Goal: Task Accomplishment & Management: Use online tool/utility

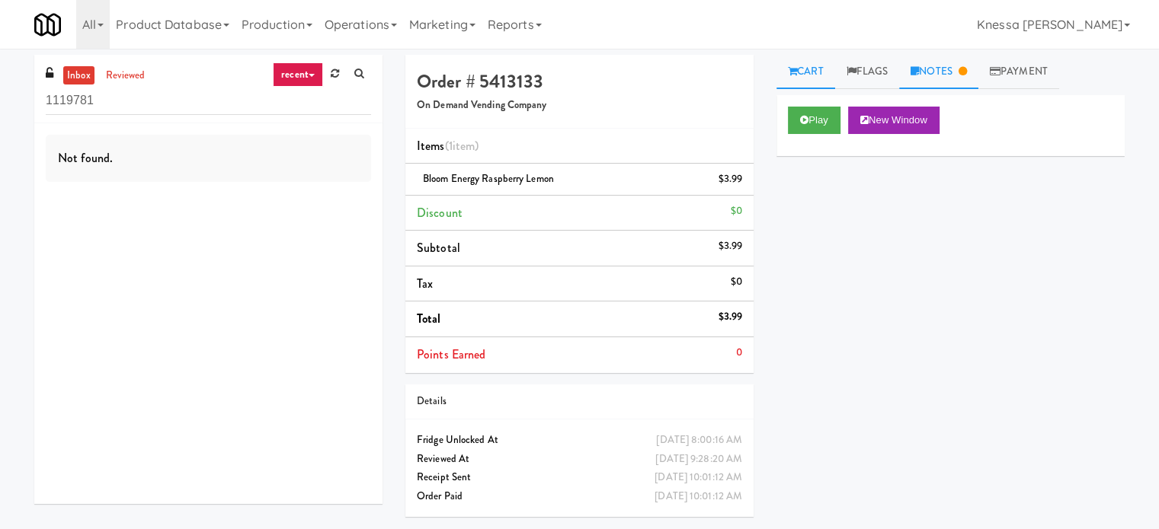
click at [939, 88] on link "Notes" at bounding box center [938, 72] width 79 height 34
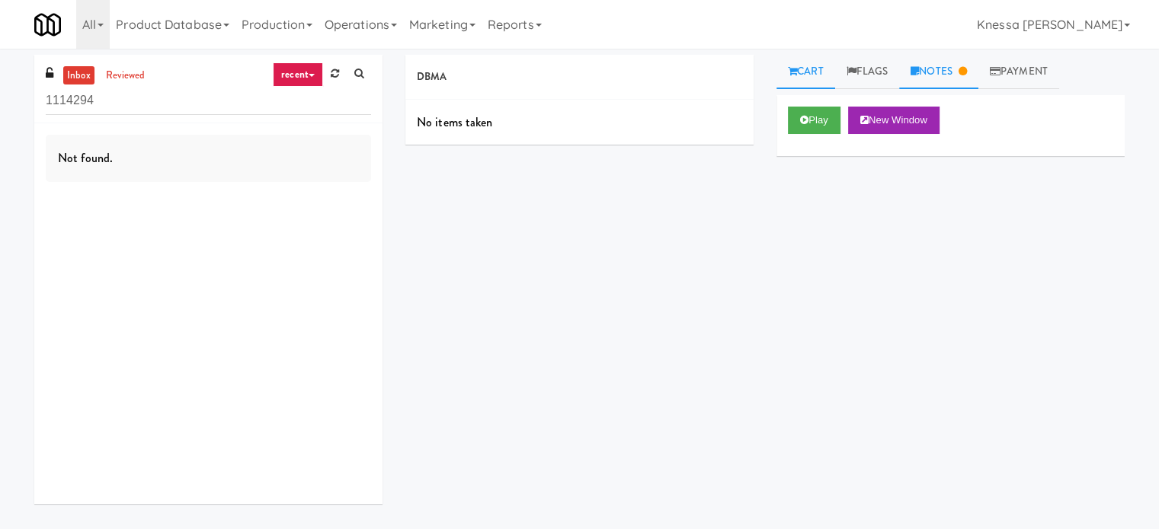
click at [945, 74] on link "Notes" at bounding box center [938, 72] width 79 height 34
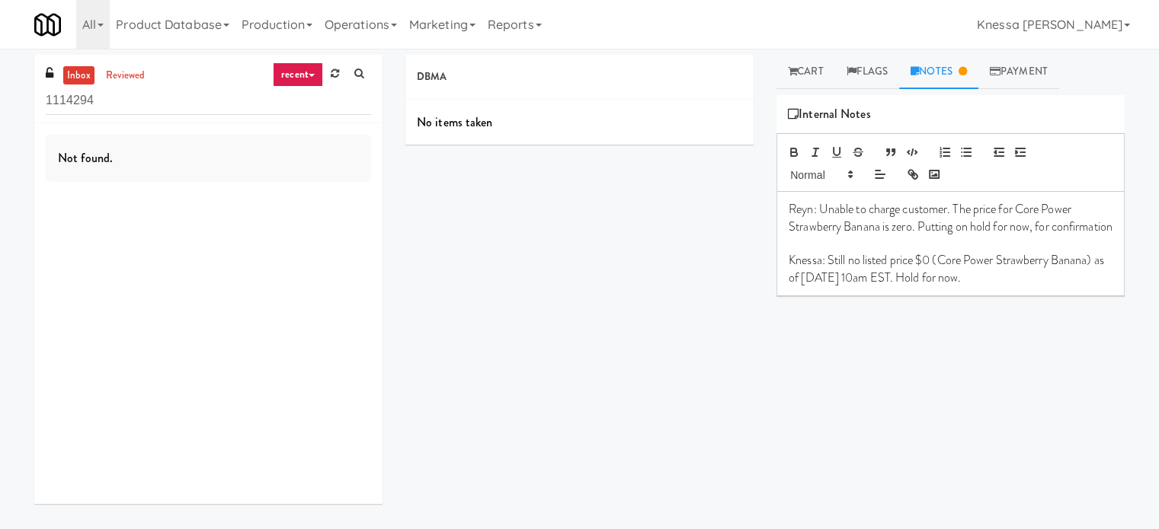
click at [996, 286] on p "Knessa: Still no listed price $0 (Core Power Strawberry Banana) as of 2/10/2025…" at bounding box center [950, 269] width 324 height 34
click at [987, 346] on div "Play New Window Primary Flag Clear Flag if unable to determine what was taken o…" at bounding box center [950, 380] width 348 height 571
click at [142, 80] on link "reviewed" at bounding box center [125, 75] width 47 height 19
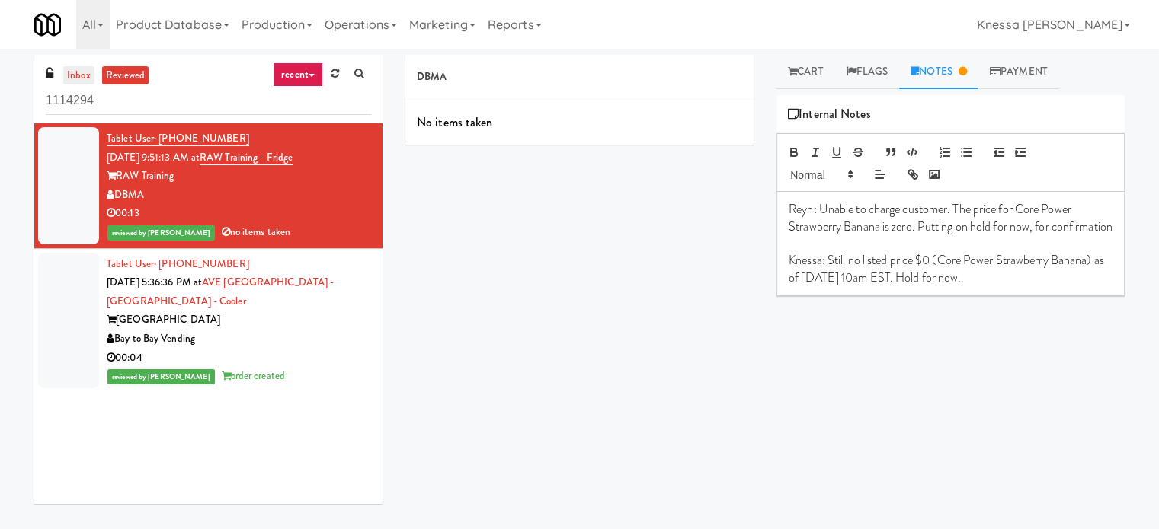
click at [82, 74] on link "inbox" at bounding box center [78, 75] width 31 height 19
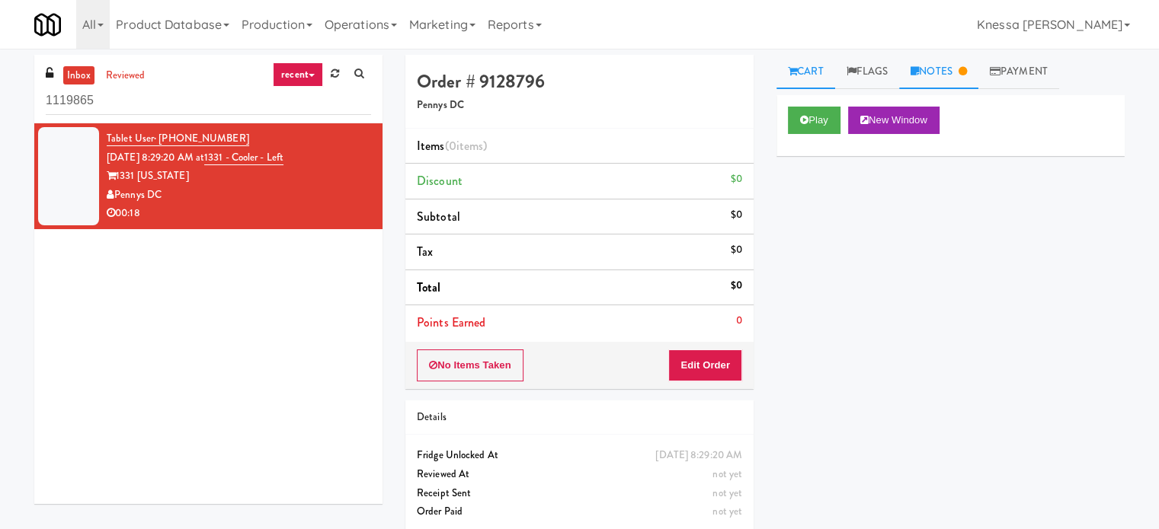
click at [927, 63] on link "Notes" at bounding box center [938, 72] width 79 height 34
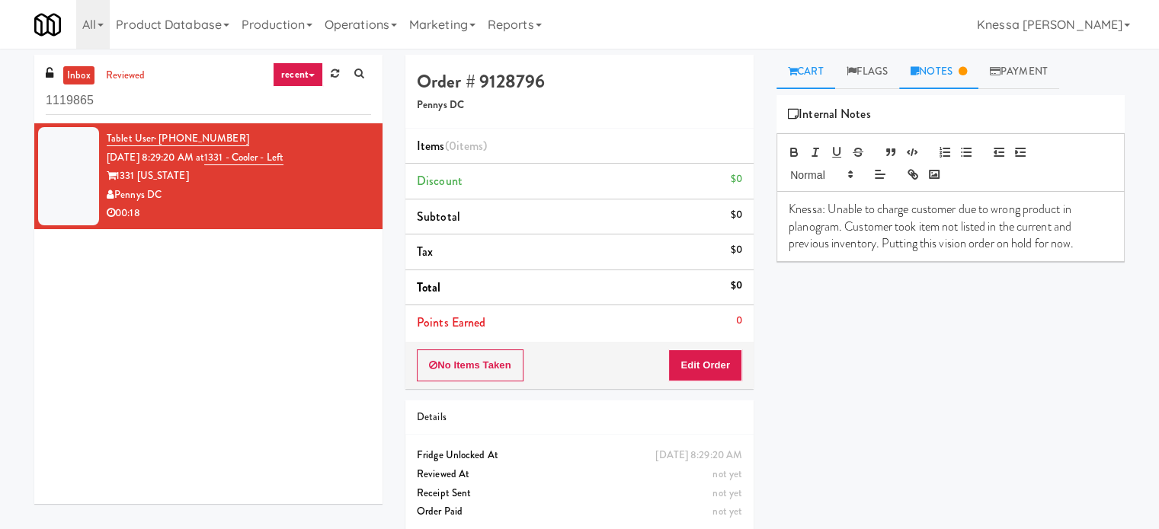
click at [807, 70] on link "Cart" at bounding box center [805, 72] width 59 height 34
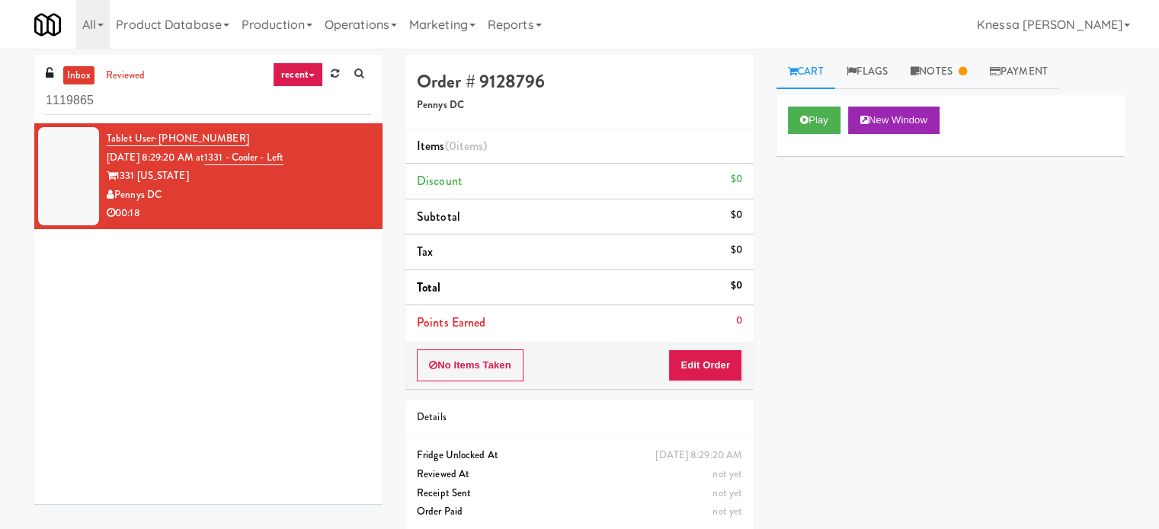
click at [807, 70] on link "Cart" at bounding box center [805, 72] width 59 height 34
click at [809, 114] on button "Play" at bounding box center [814, 120] width 53 height 27
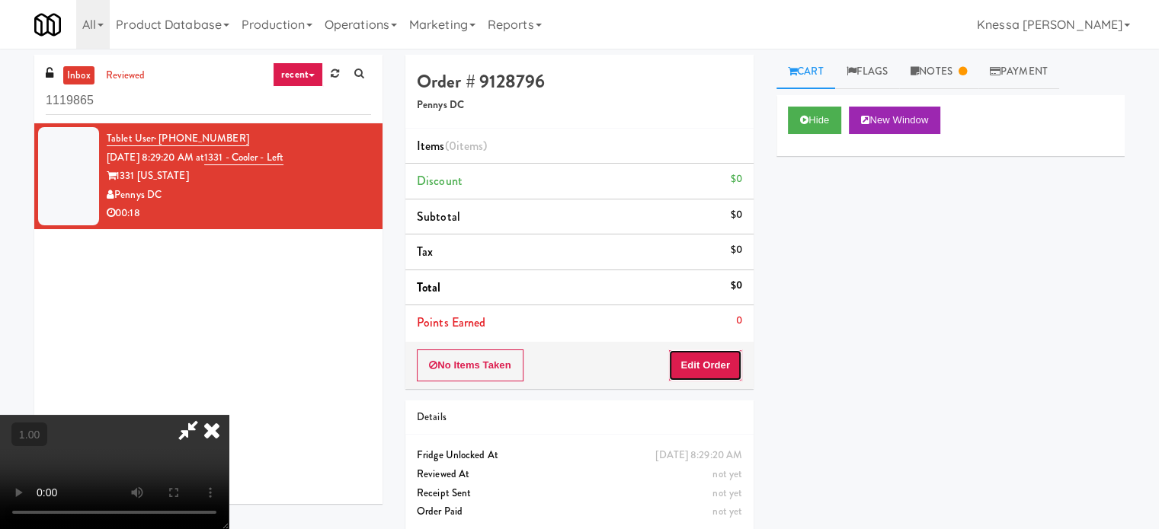
click at [699, 363] on button "Edit Order" at bounding box center [705, 366] width 74 height 32
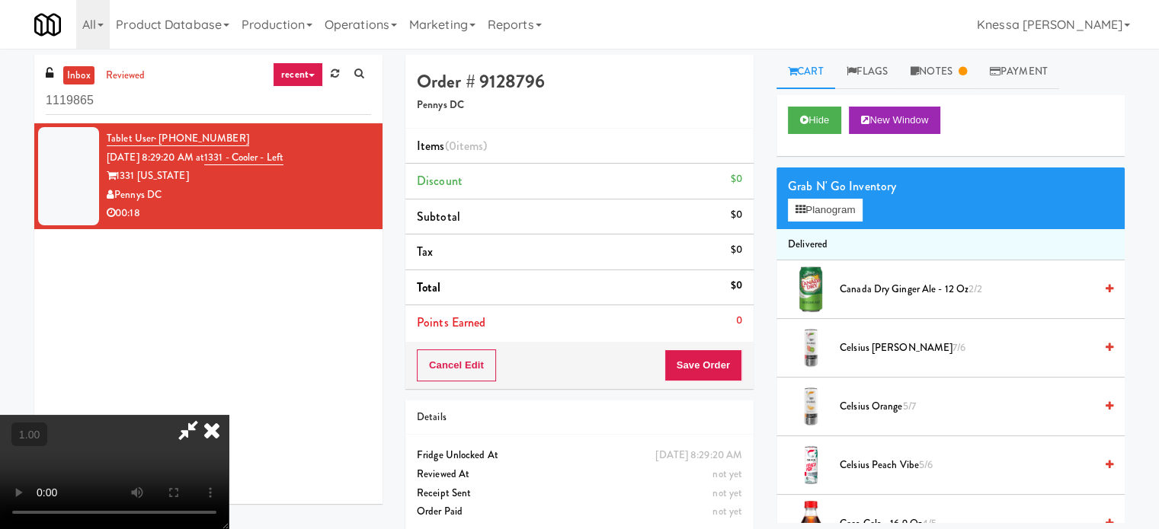
click at [229, 415] on video at bounding box center [114, 472] width 229 height 114
click at [832, 213] on button "Planogram" at bounding box center [825, 210] width 75 height 23
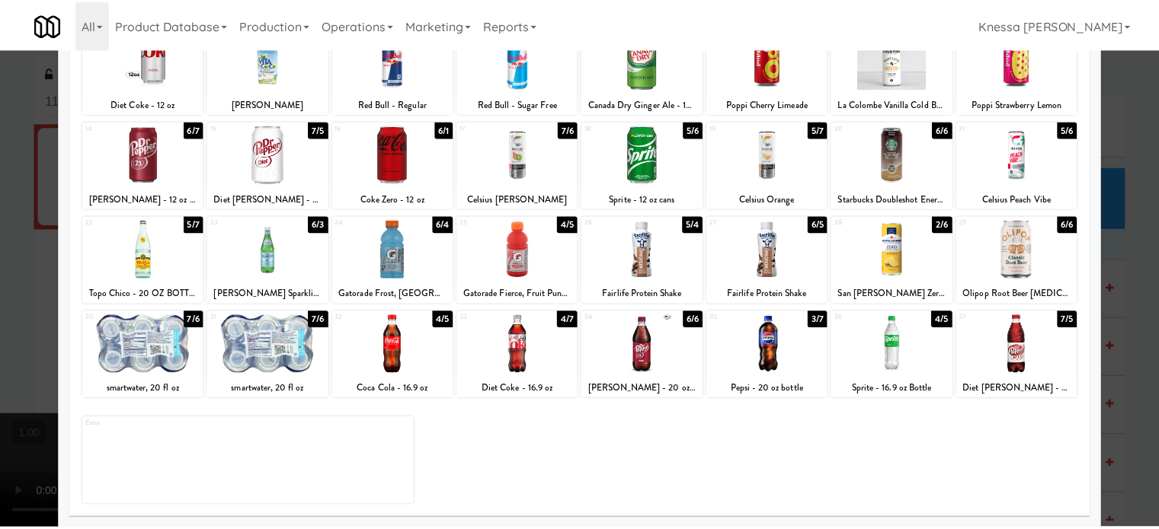
scroll to position [218, 0]
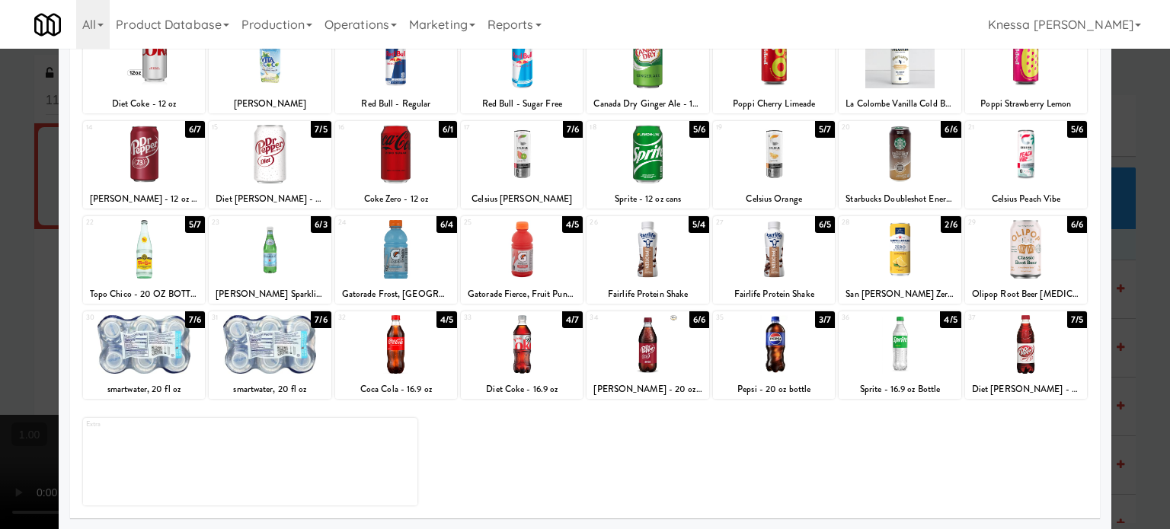
click at [0, 382] on div at bounding box center [585, 264] width 1170 height 529
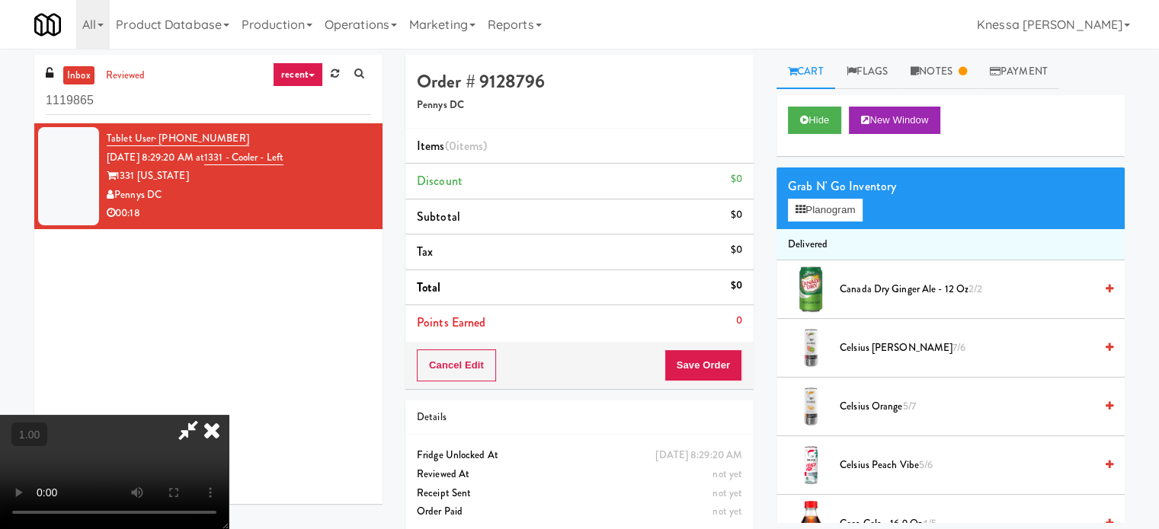
click at [229, 415] on video at bounding box center [114, 472] width 229 height 114
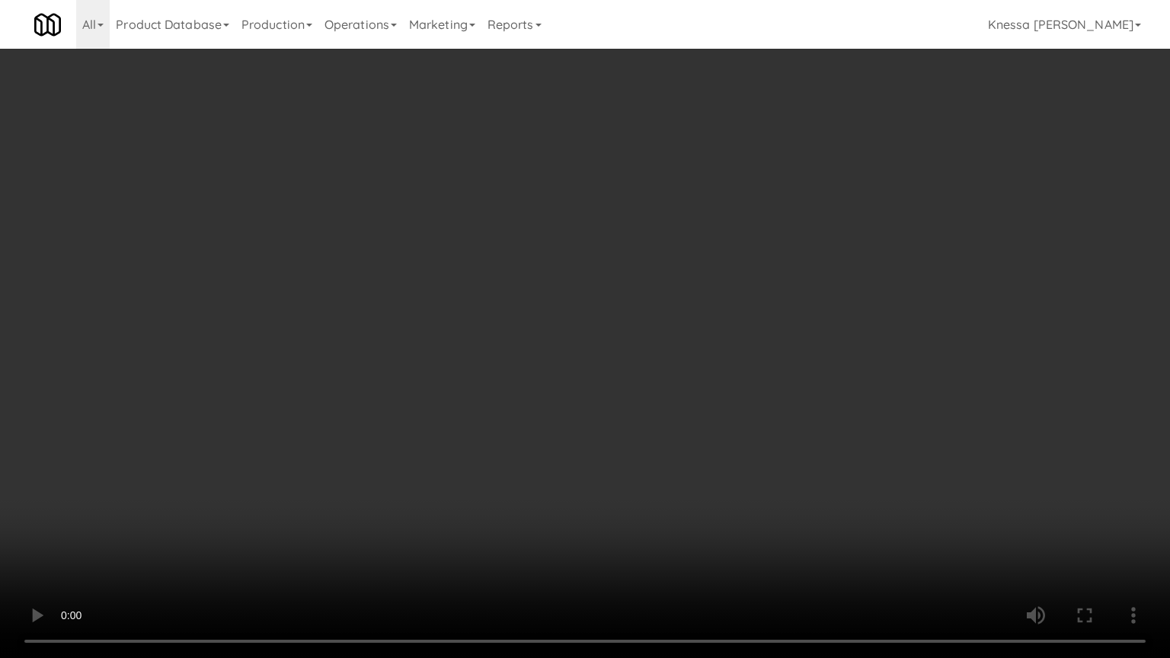
click at [705, 351] on video at bounding box center [585, 329] width 1170 height 658
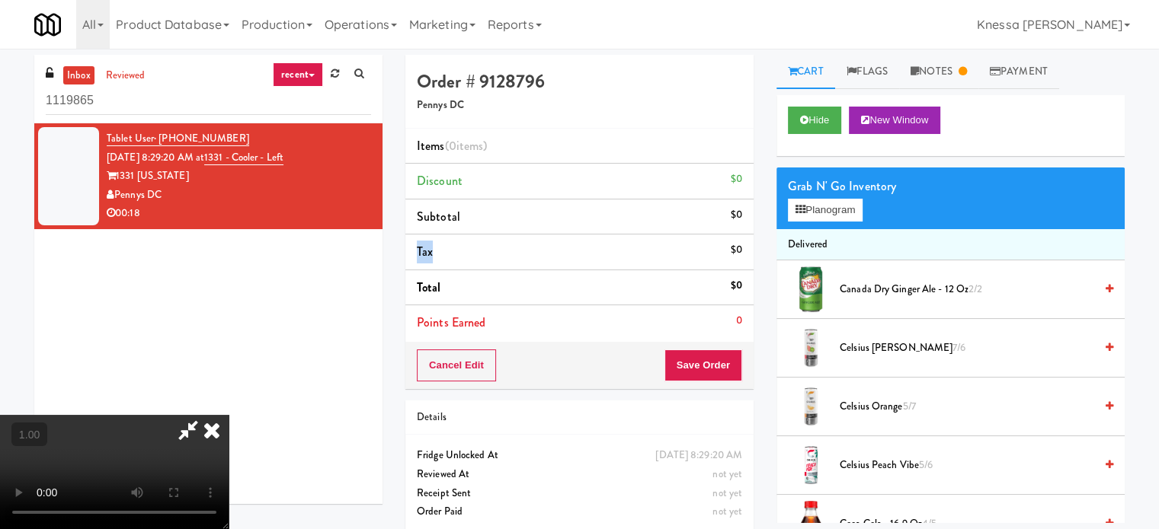
click at [705, 259] on li "Tax $0" at bounding box center [579, 253] width 348 height 36
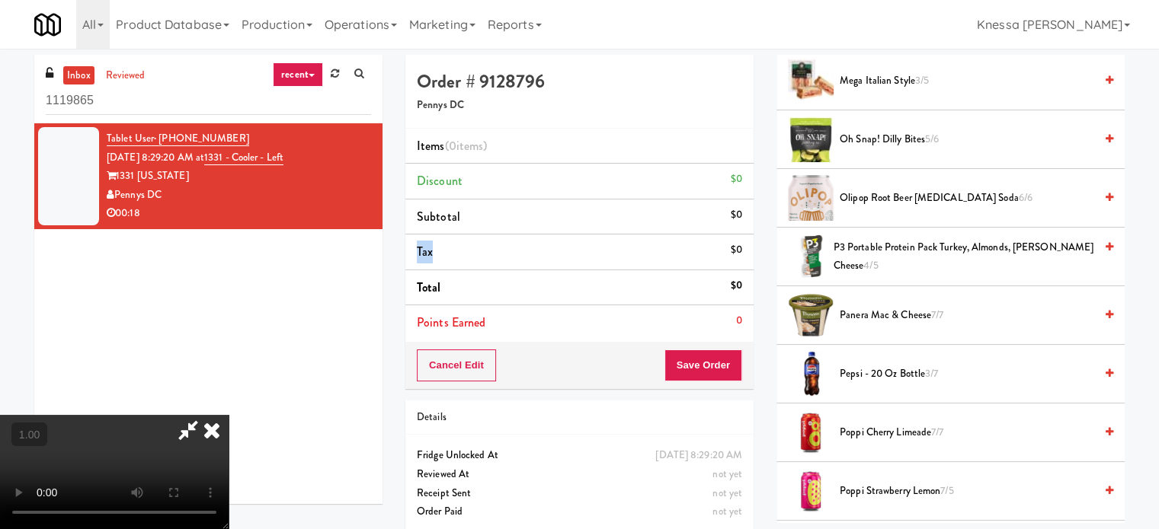
scroll to position [2077, 0]
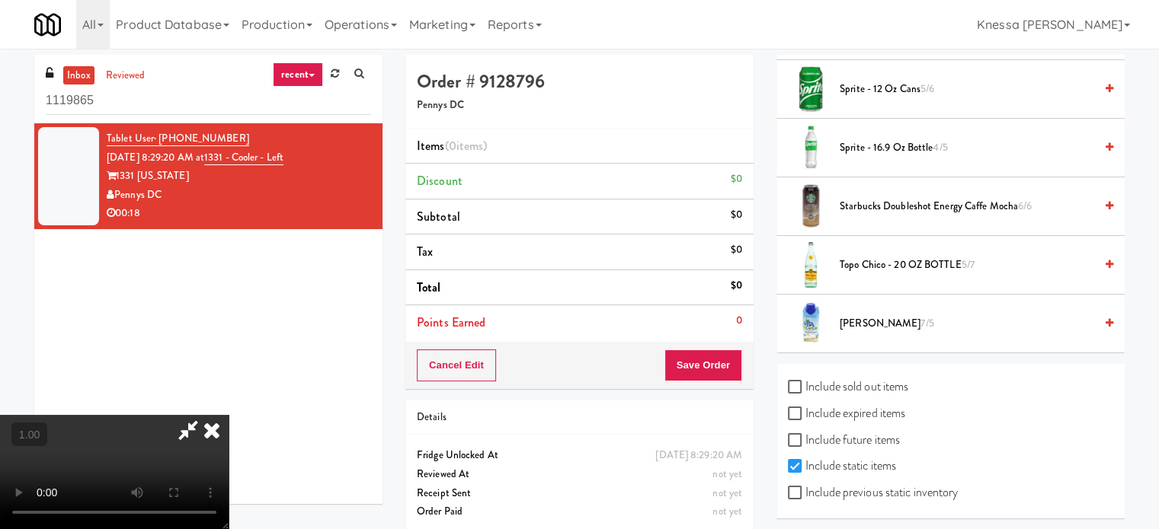
click at [823, 493] on label "Include previous static inventory" at bounding box center [873, 492] width 170 height 23
click at [805, 493] on input "Include previous static inventory" at bounding box center [797, 494] width 18 height 12
checkbox input "true"
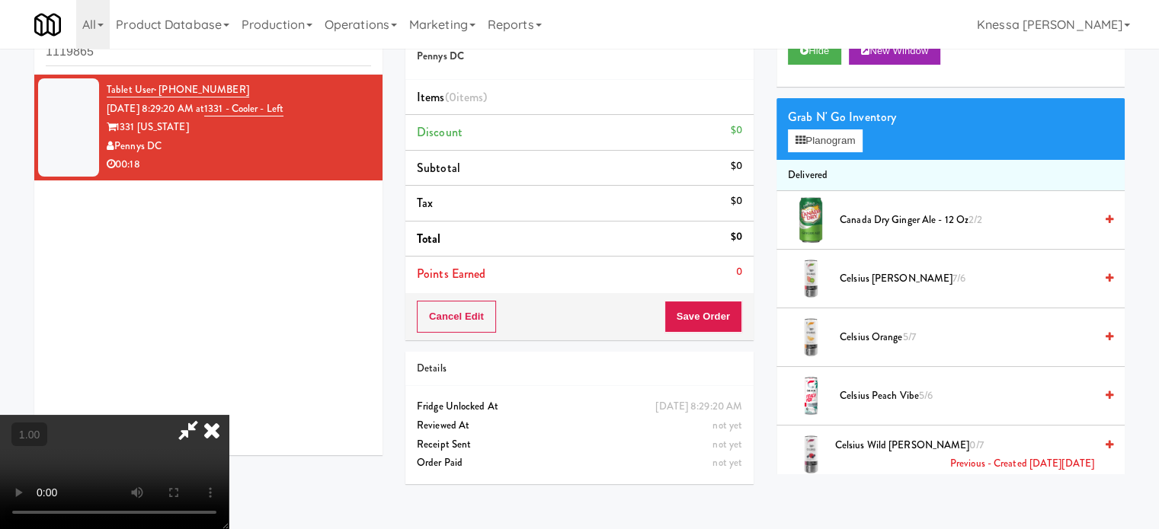
scroll to position [0, 0]
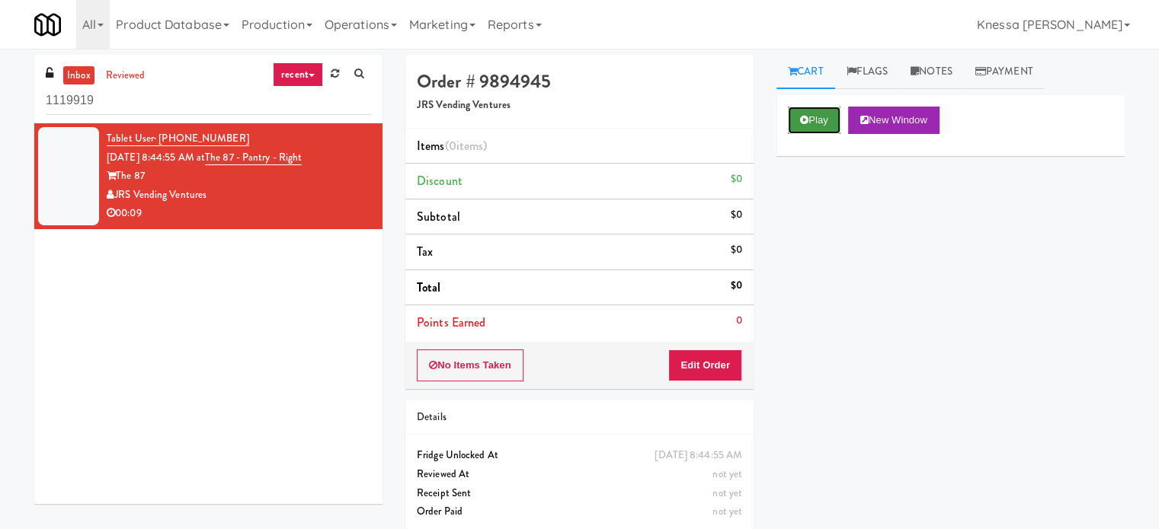
click at [823, 109] on button "Play" at bounding box center [814, 120] width 53 height 27
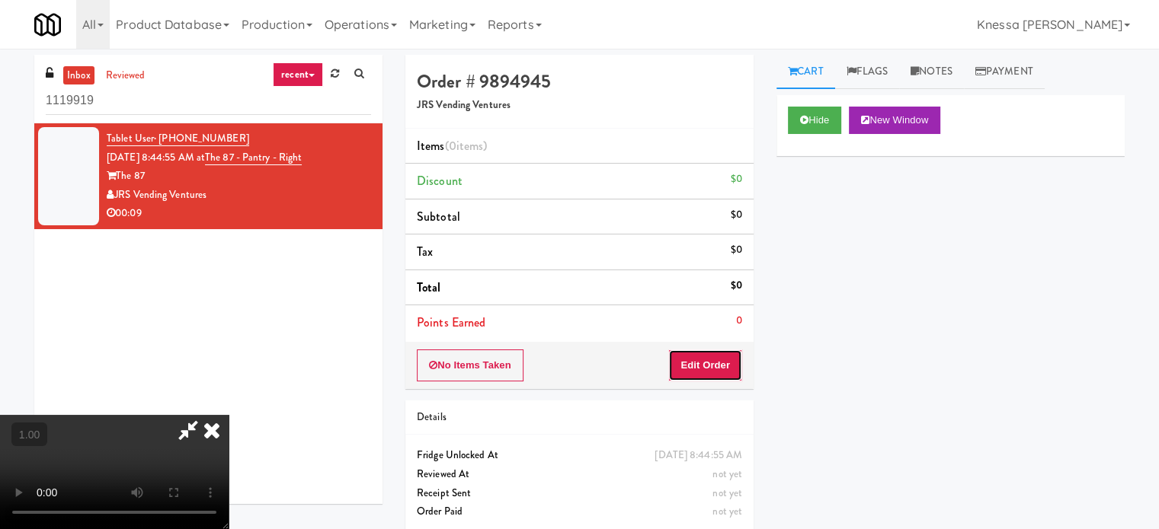
click at [716, 377] on button "Edit Order" at bounding box center [705, 366] width 74 height 32
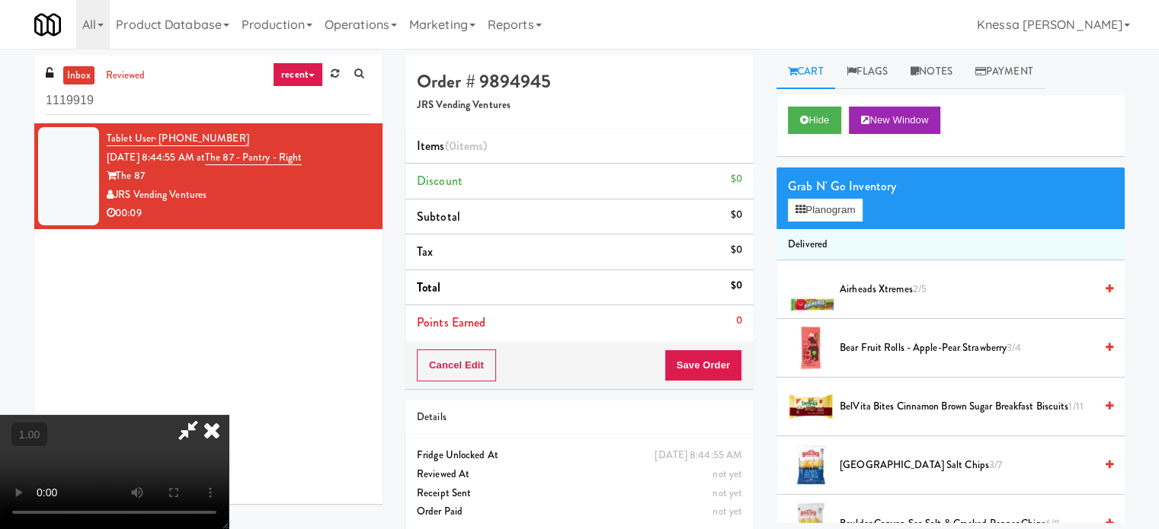
click at [229, 415] on video at bounding box center [114, 472] width 229 height 114
click at [862, 206] on button "Planogram" at bounding box center [825, 210] width 75 height 23
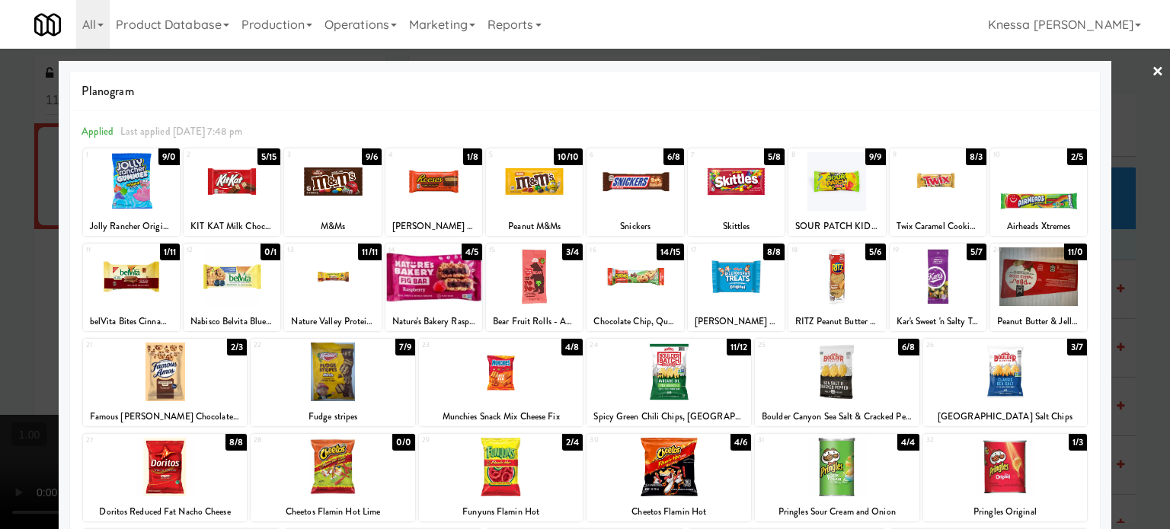
click at [1121, 254] on div at bounding box center [585, 264] width 1170 height 529
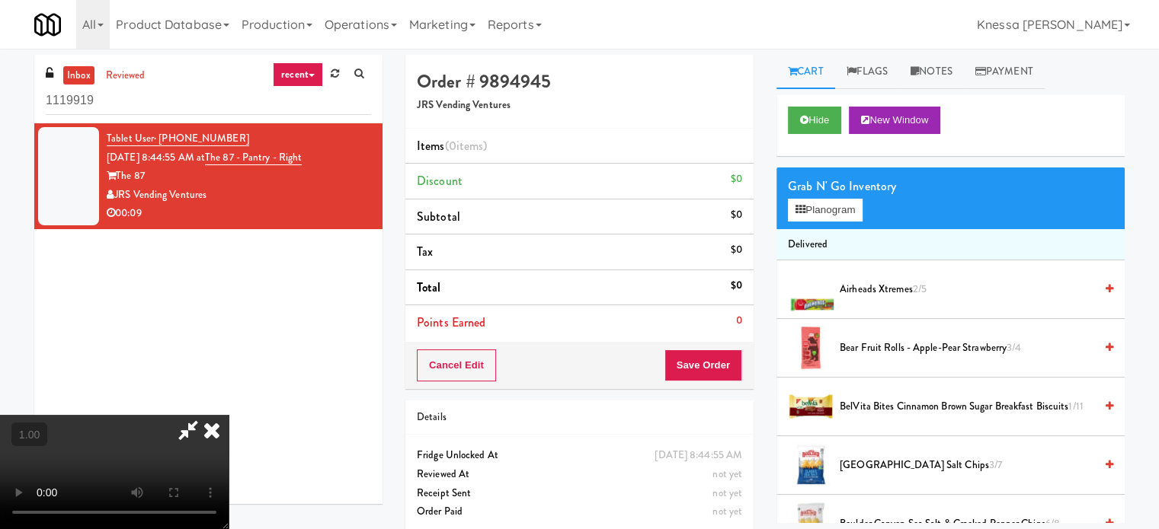
click at [229, 415] on video at bounding box center [114, 472] width 229 height 114
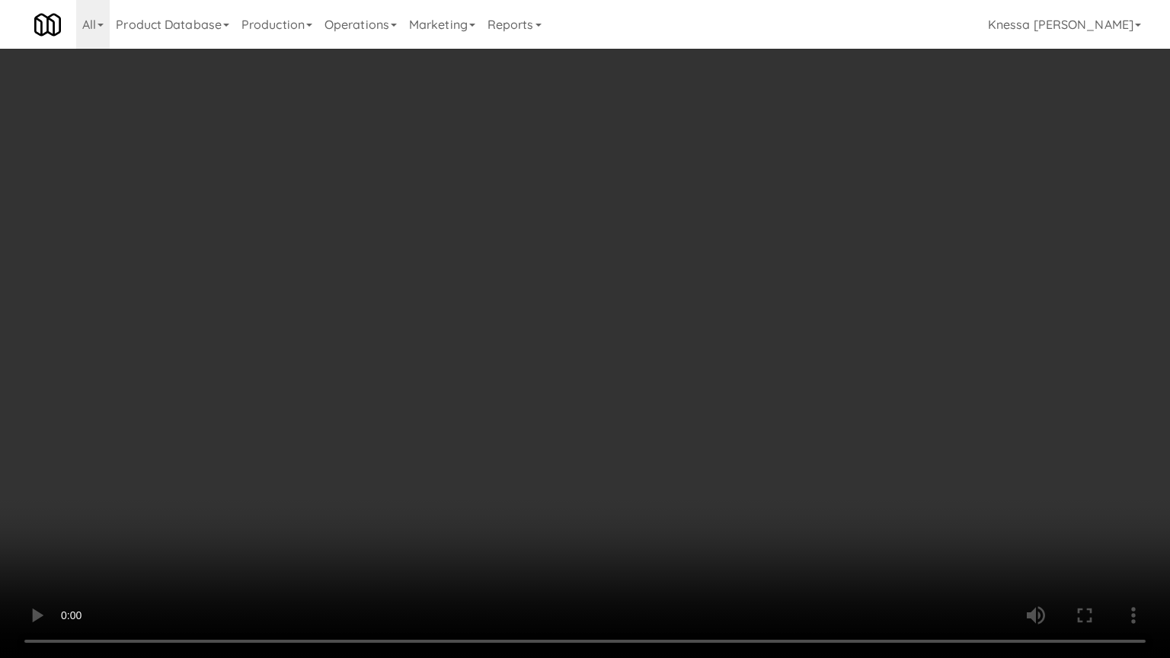
click at [686, 437] on video at bounding box center [585, 329] width 1170 height 658
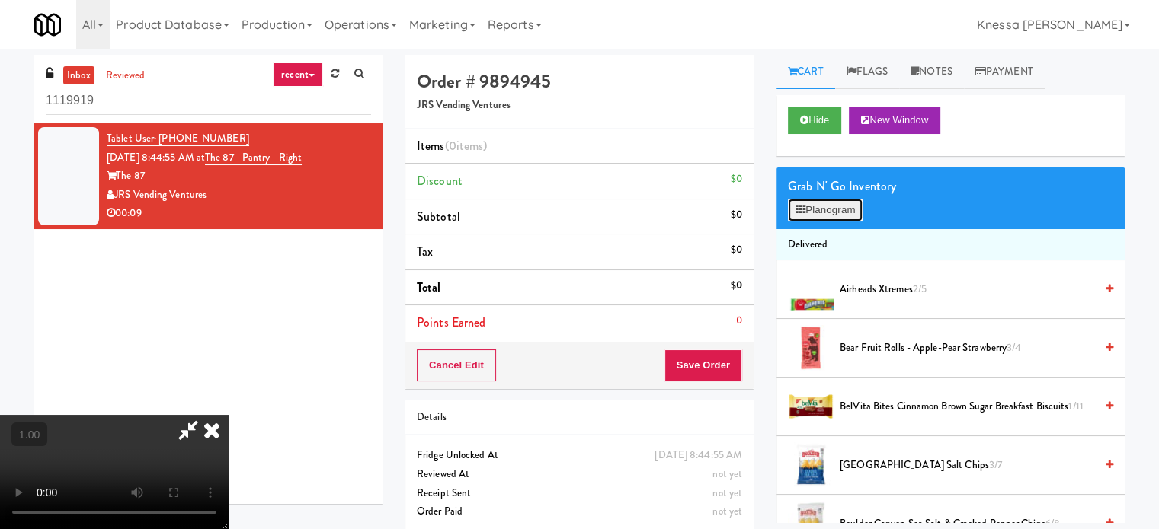
click at [841, 206] on button "Planogram" at bounding box center [825, 210] width 75 height 23
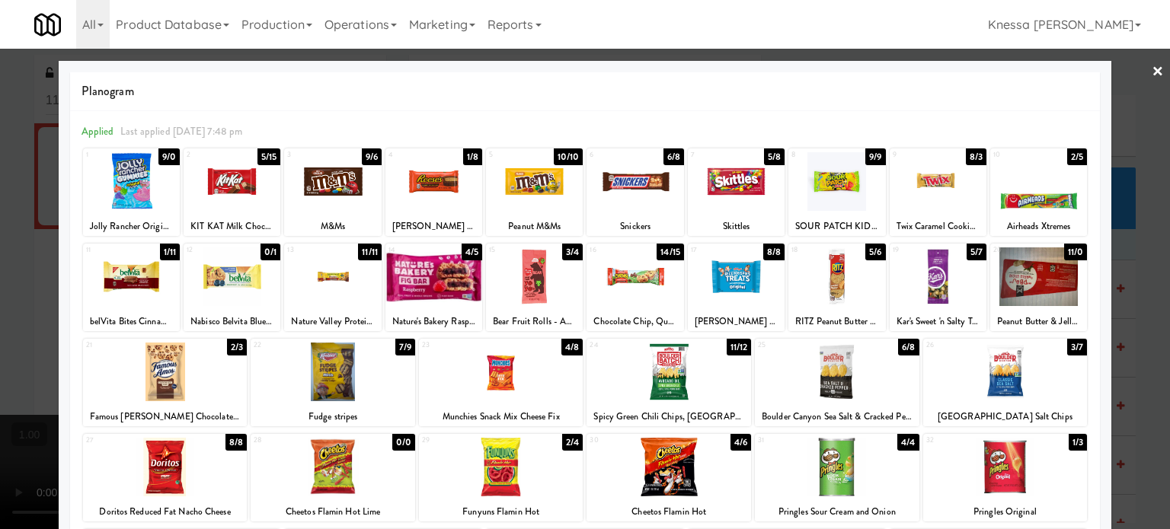
click at [638, 325] on div "Chocolate Chip, Quaker Chewy Granola Bar" at bounding box center [635, 321] width 92 height 19
copy div "Chocolate Chip, Quaker Chewy Granola Bar"
click at [0, 235] on div at bounding box center [585, 264] width 1170 height 529
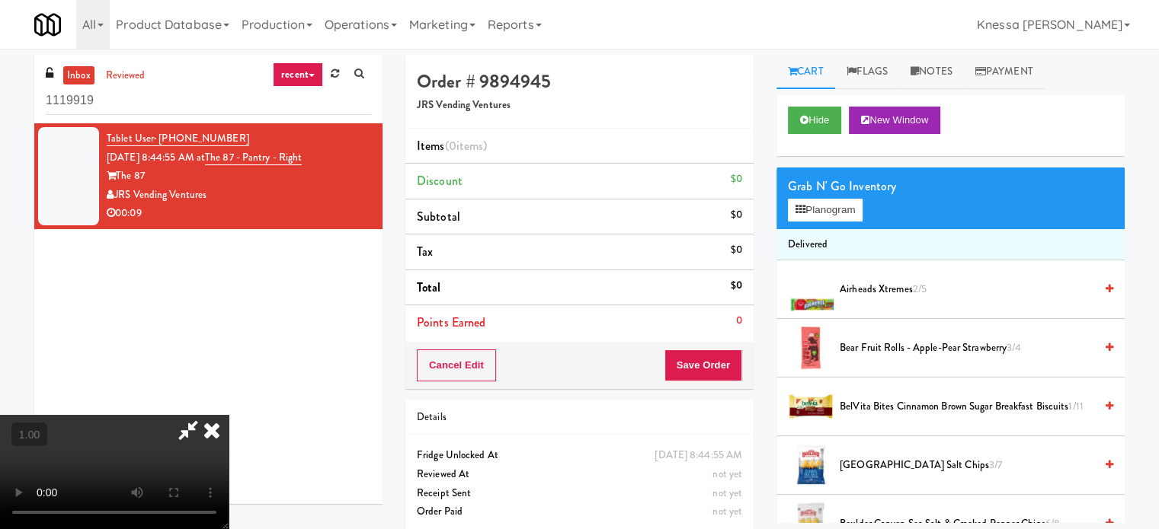
click at [187, 415] on video at bounding box center [114, 472] width 229 height 114
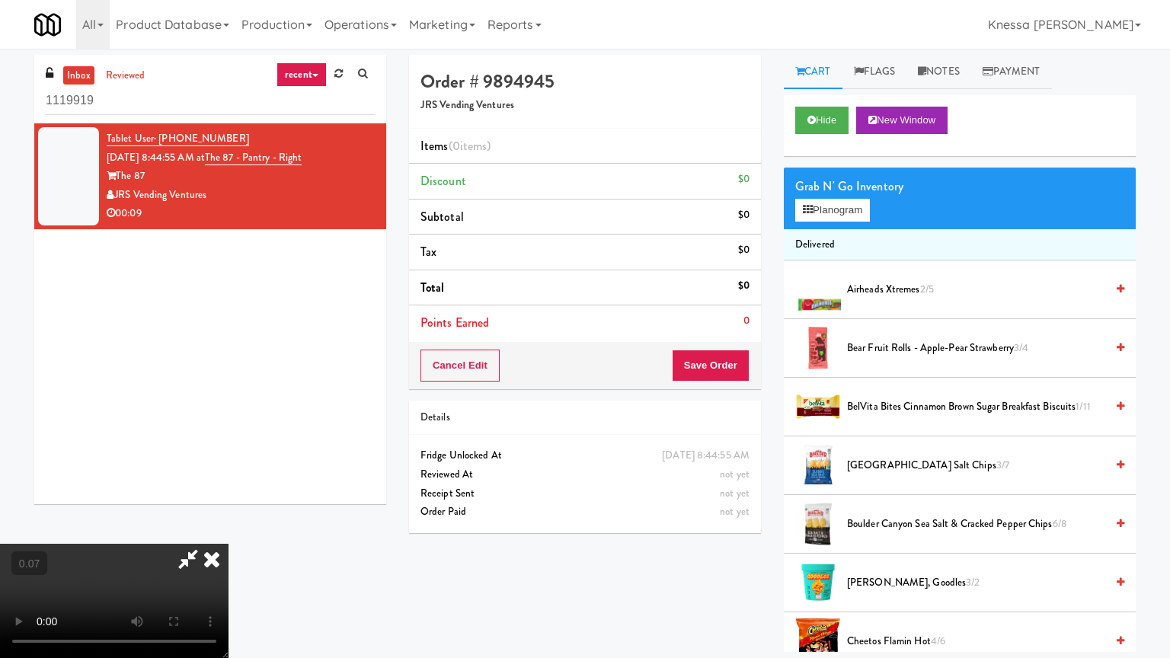
click at [229, 529] on video at bounding box center [114, 601] width 229 height 114
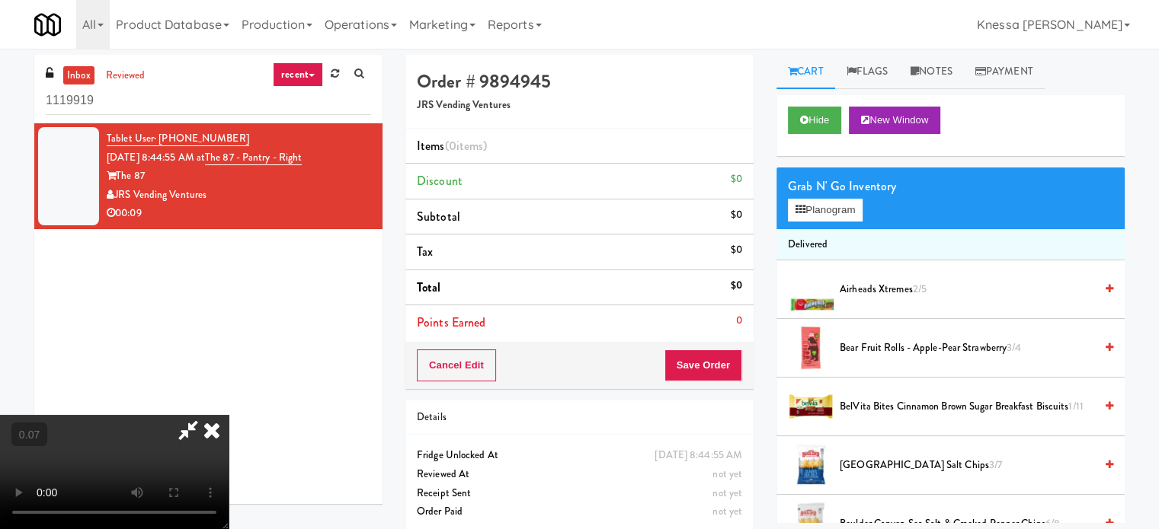
click at [229, 415] on video at bounding box center [114, 472] width 229 height 114
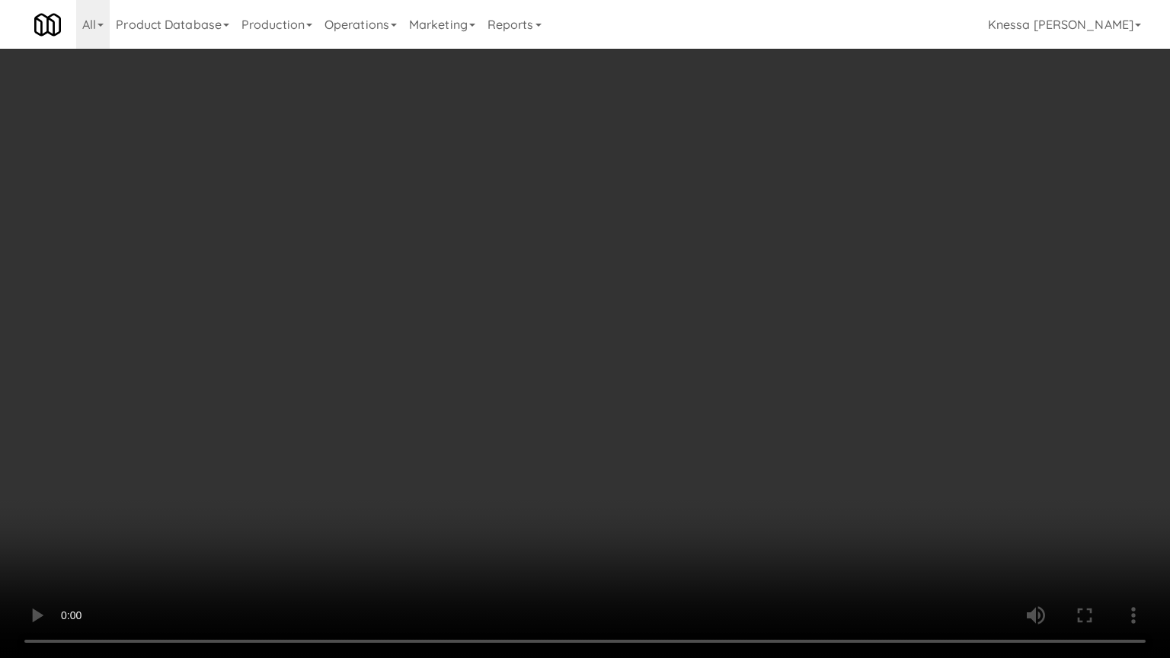
click at [783, 481] on video at bounding box center [585, 329] width 1170 height 658
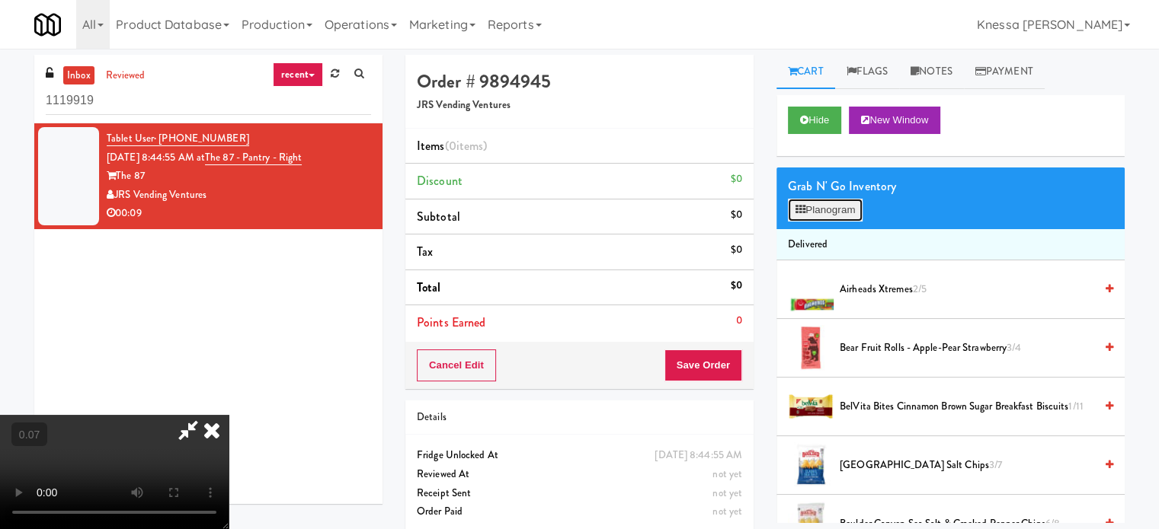
click at [825, 219] on button "Planogram" at bounding box center [825, 210] width 75 height 23
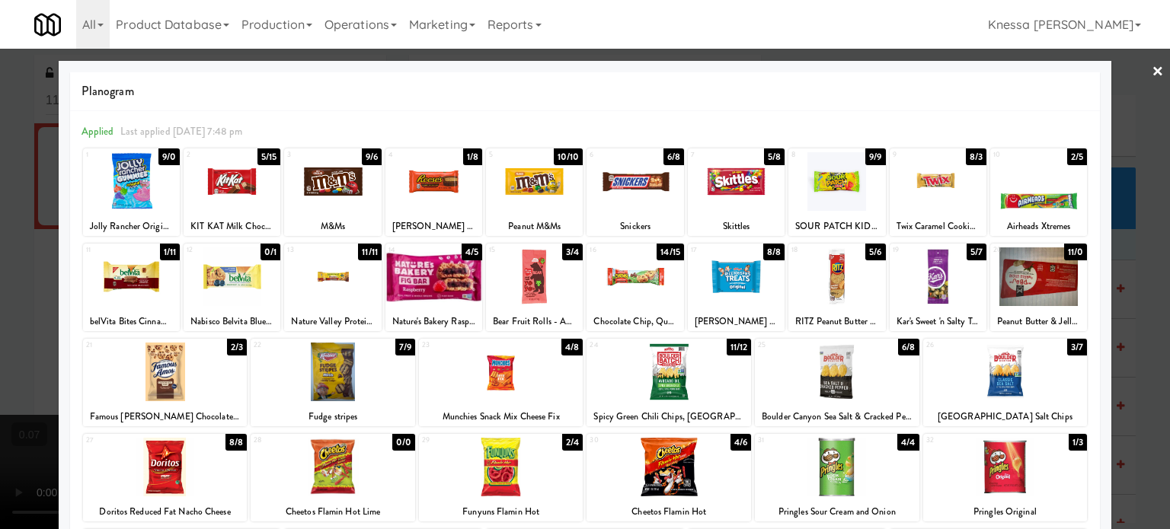
click at [5, 369] on div at bounding box center [585, 264] width 1170 height 529
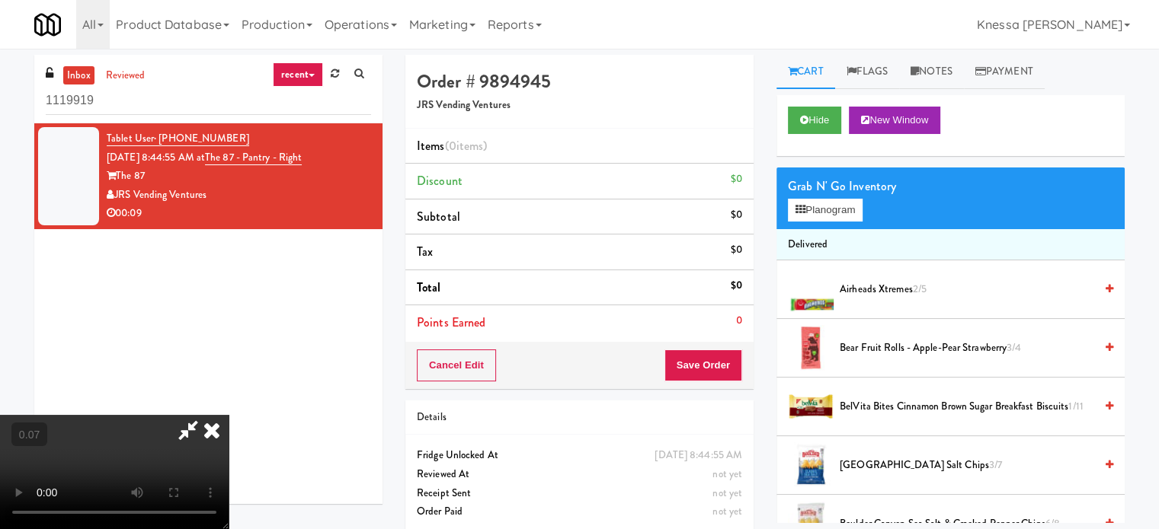
click at [229, 415] on video at bounding box center [114, 472] width 229 height 114
click at [826, 216] on button "Planogram" at bounding box center [825, 210] width 75 height 23
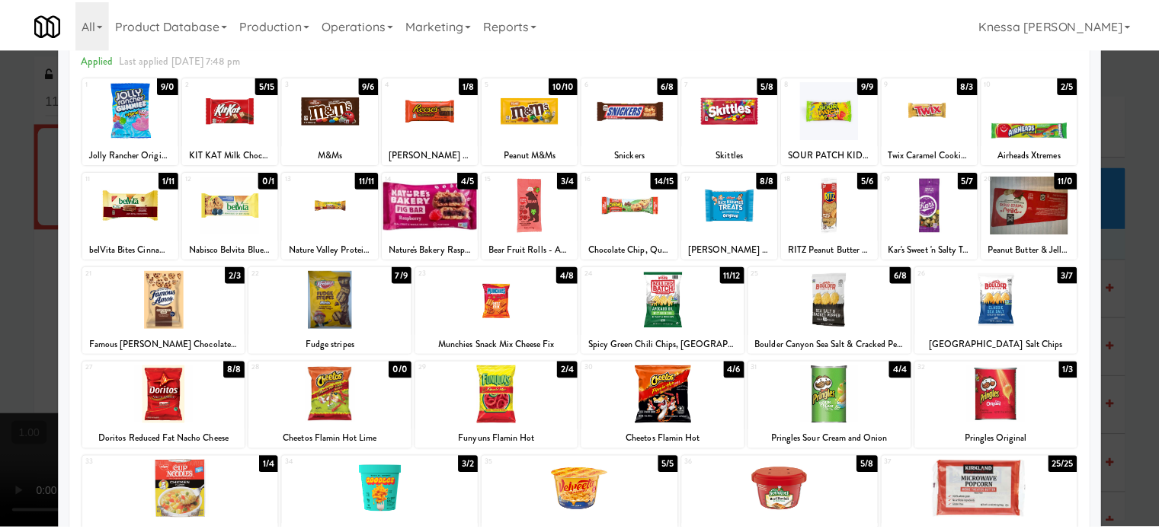
scroll to position [70, 0]
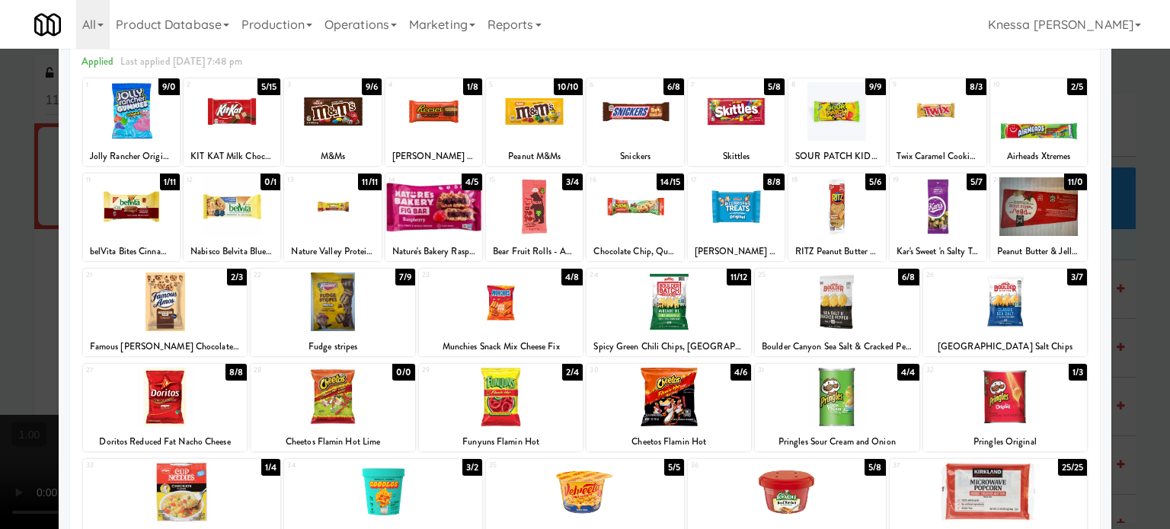
click at [545, 257] on div "Bear Fruit Rolls - Apple-Pear Strawberry" at bounding box center [534, 251] width 92 height 19
copy div "Bear Fruit Rolls - Apple-Pear Strawberry"
click at [0, 263] on div at bounding box center [585, 264] width 1170 height 529
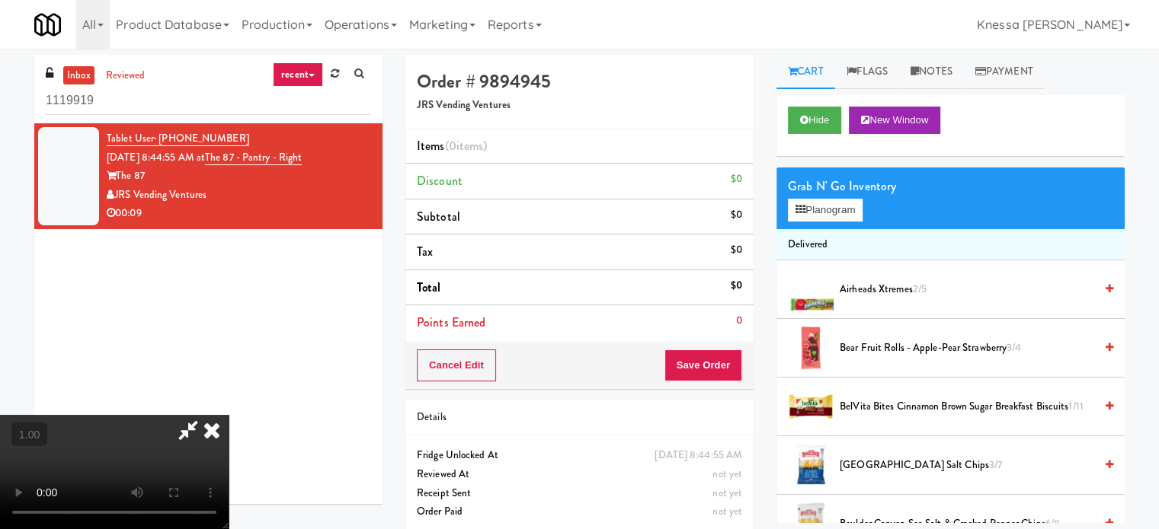
click at [229, 415] on video at bounding box center [114, 472] width 229 height 114
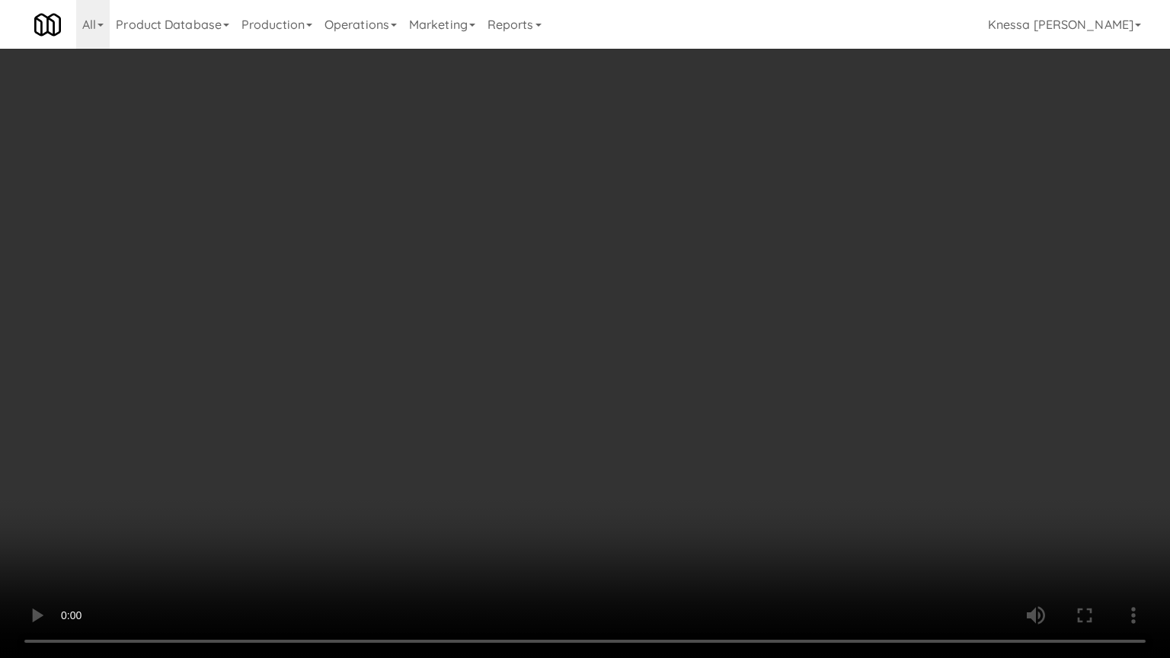
click at [485, 462] on video at bounding box center [585, 329] width 1170 height 658
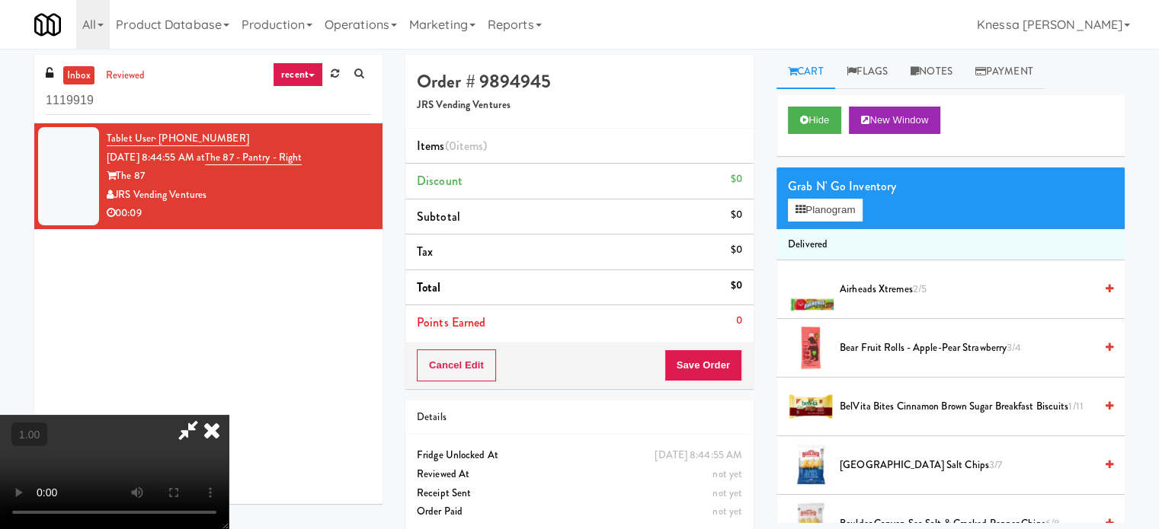
click at [229, 415] on icon at bounding box center [212, 430] width 34 height 30
